Goal: Contribute content

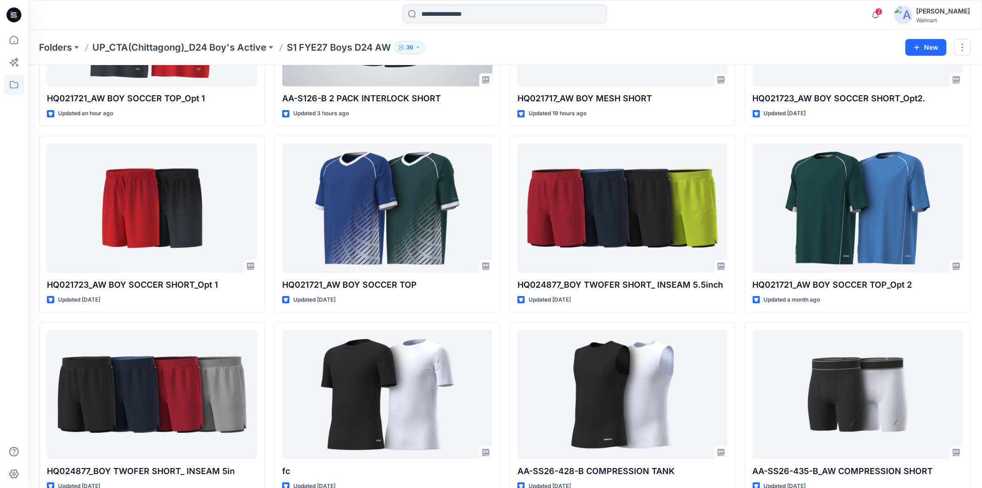
scroll to position [258, 0]
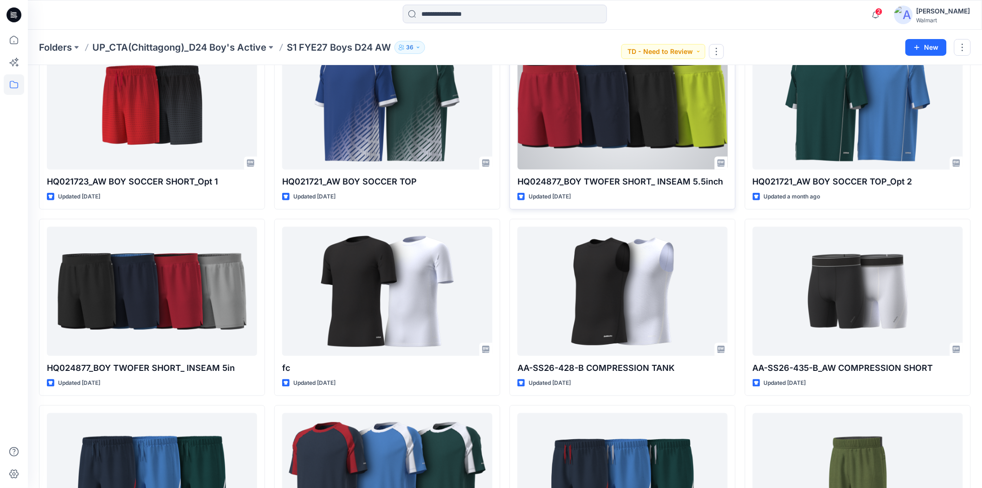
click at [632, 142] on div at bounding box center [623, 104] width 210 height 129
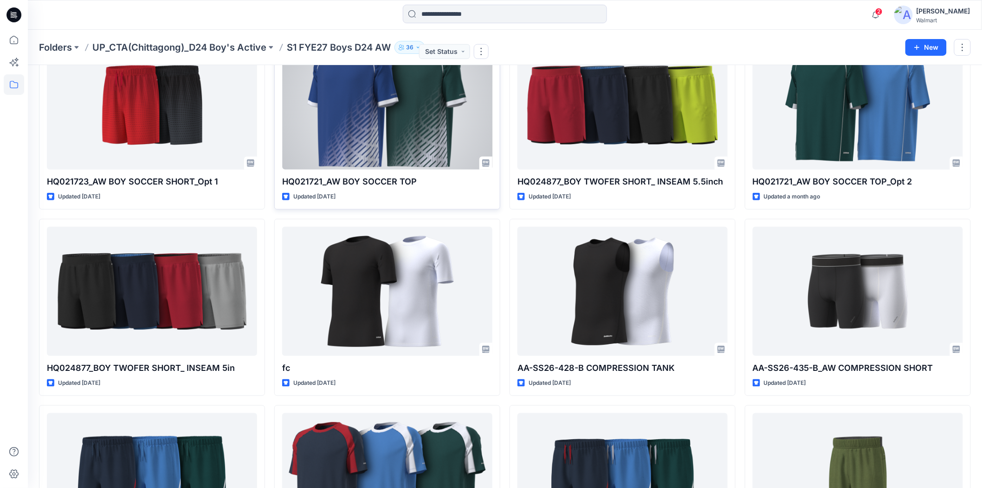
scroll to position [0, 0]
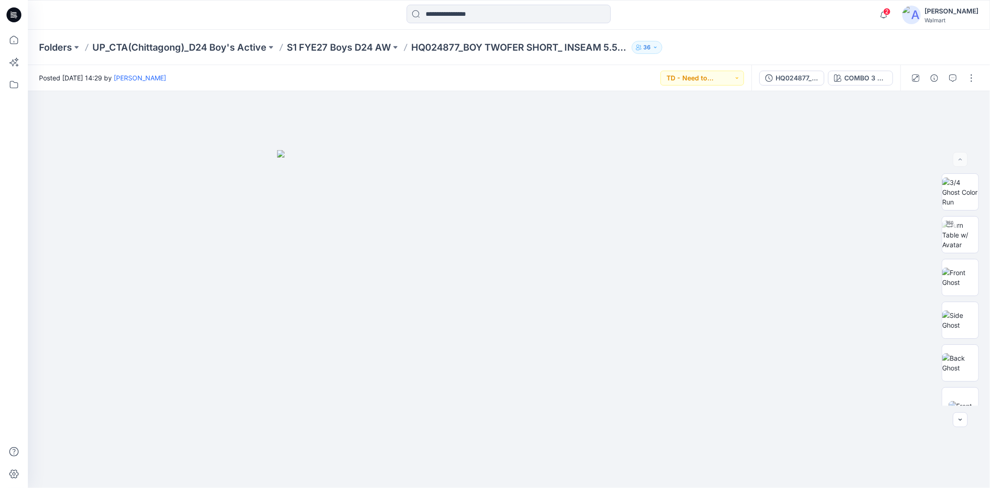
click at [728, 12] on div at bounding box center [508, 15] width 481 height 20
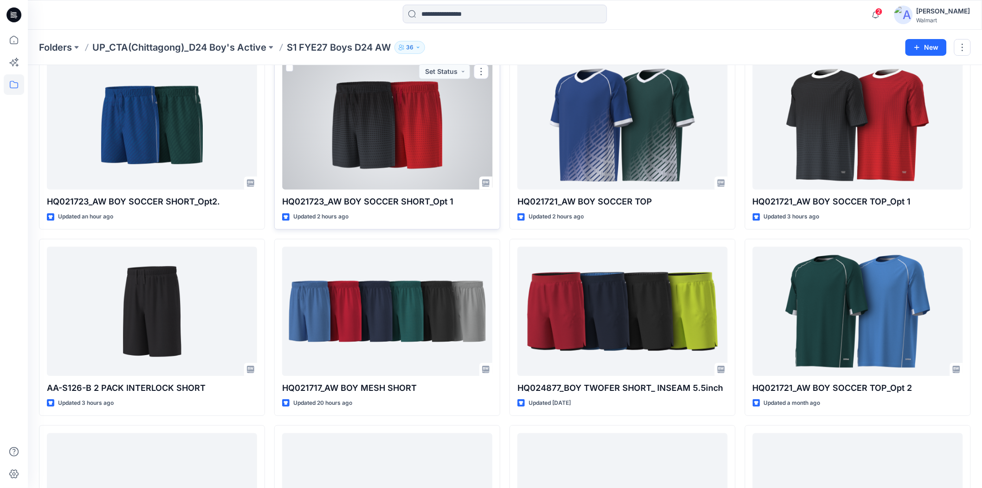
scroll to position [103, 0]
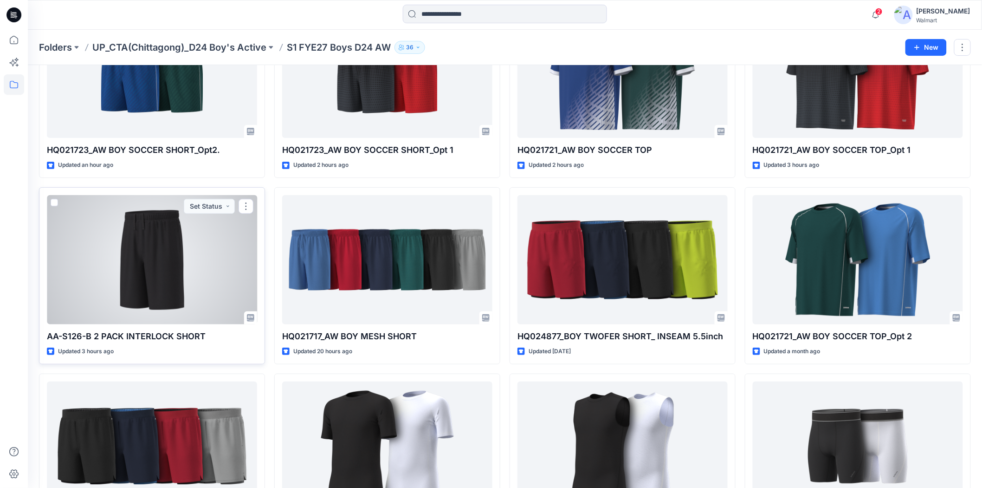
click at [145, 293] on div at bounding box center [152, 259] width 210 height 129
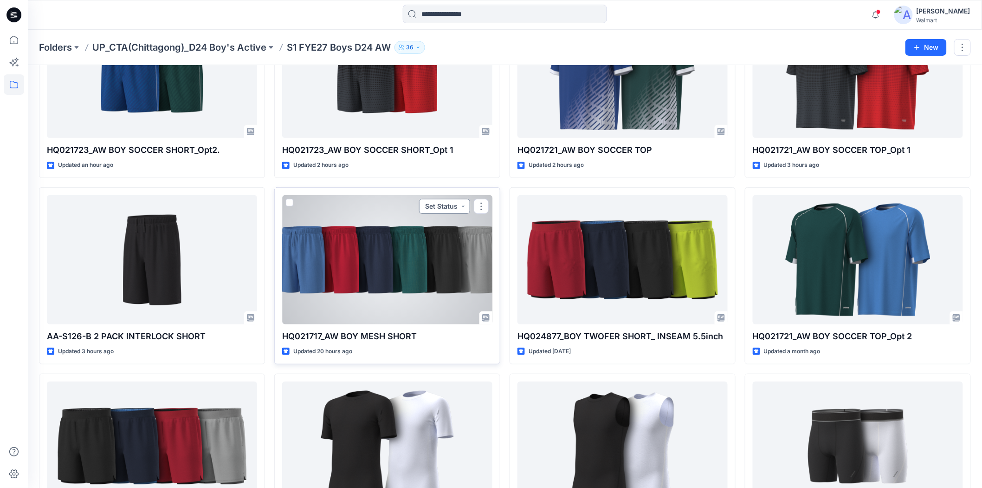
scroll to position [52, 0]
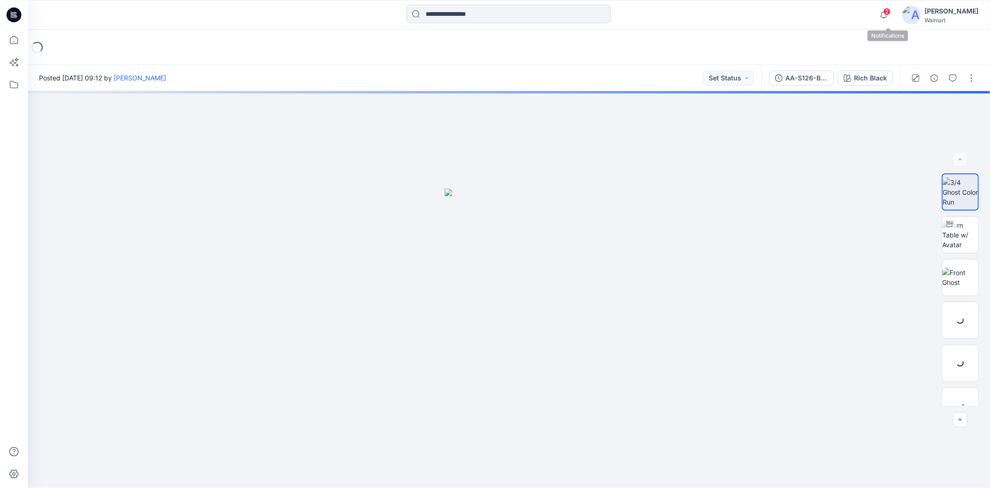
click at [889, 13] on span "2" at bounding box center [887, 11] width 7 height 7
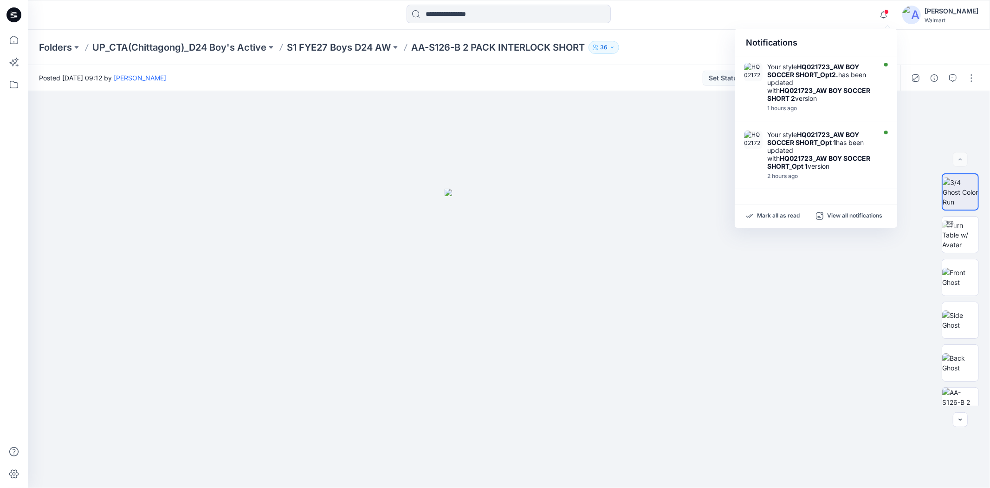
click at [844, 29] on div "Notifications" at bounding box center [816, 43] width 163 height 28
click at [699, 30] on div "Folders UP_CTA(Chittagong)_D24 Boy's Active S1 FYE27 Boys D24 AW AA-S126-B 2 PA…" at bounding box center [509, 47] width 963 height 35
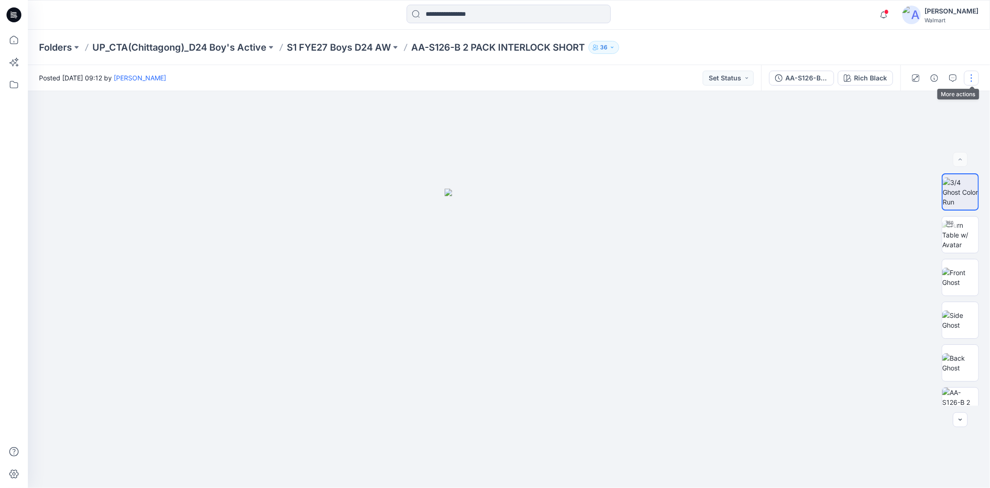
click at [971, 79] on button "button" at bounding box center [971, 78] width 15 height 15
click at [915, 122] on p "Edit" at bounding box center [913, 125] width 12 height 10
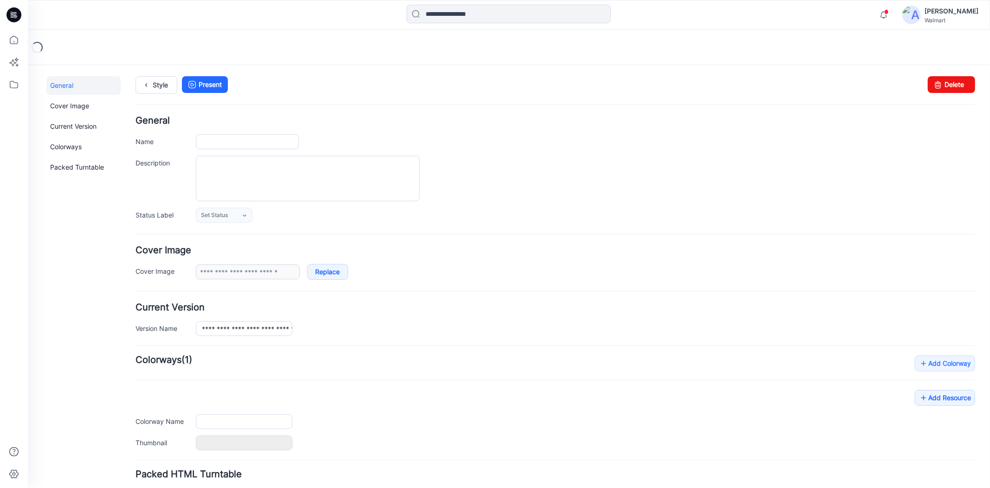
type input "**********"
type textarea "**********"
type input "**********"
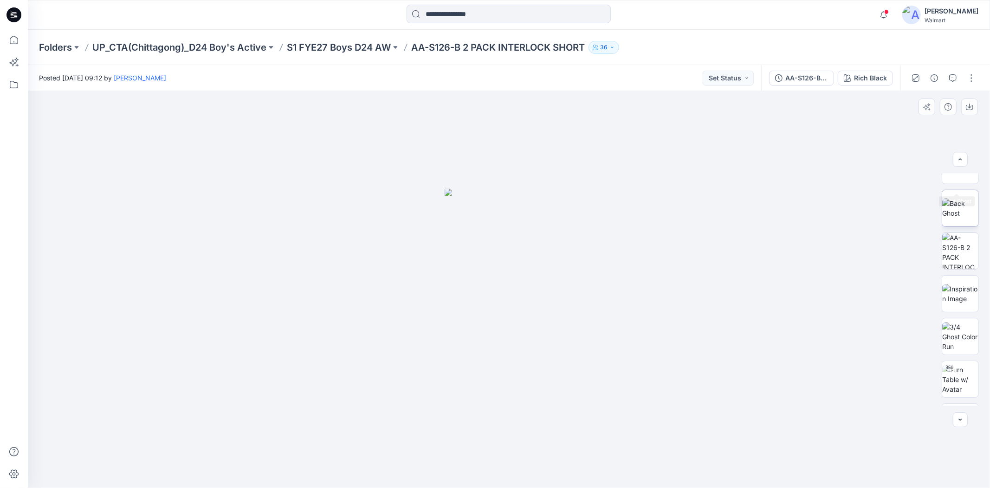
scroll to position [274, 0]
